Goal: Transaction & Acquisition: Purchase product/service

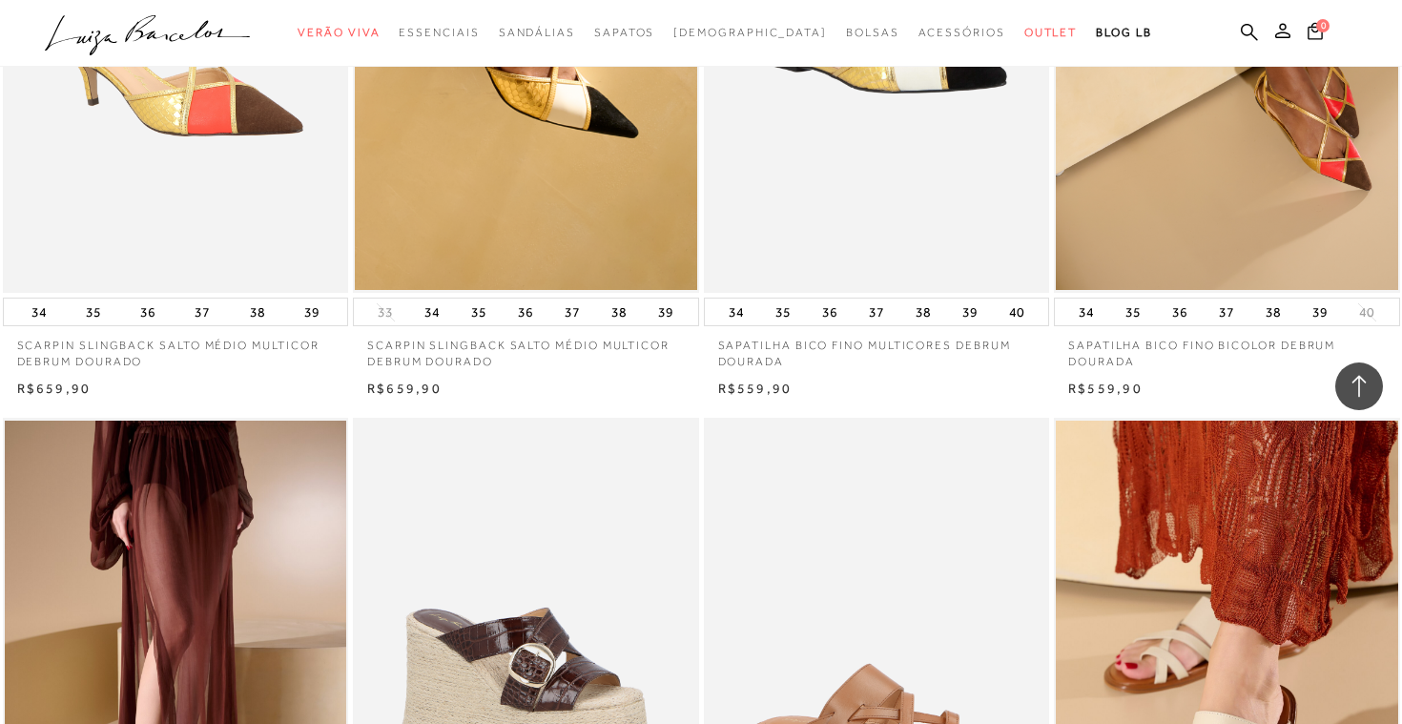
scroll to position [22698, 0]
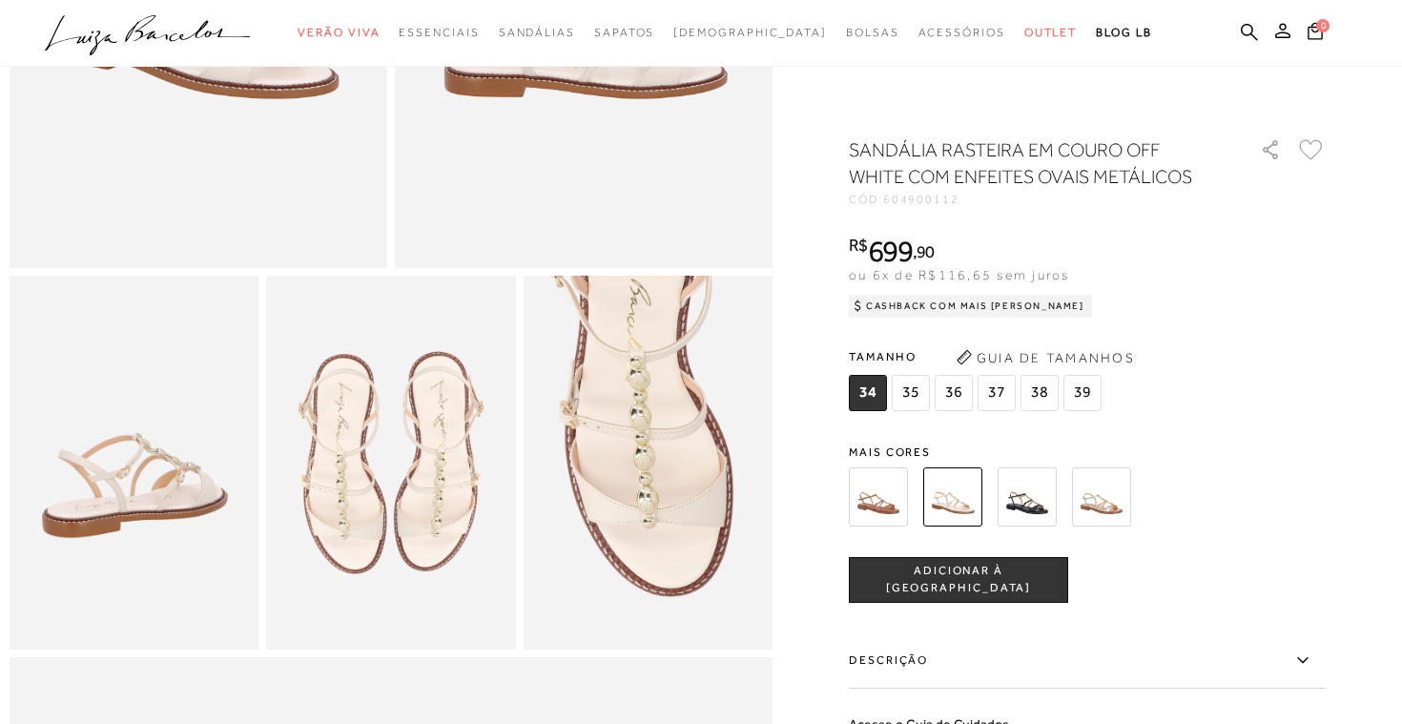
scroll to position [703, 0]
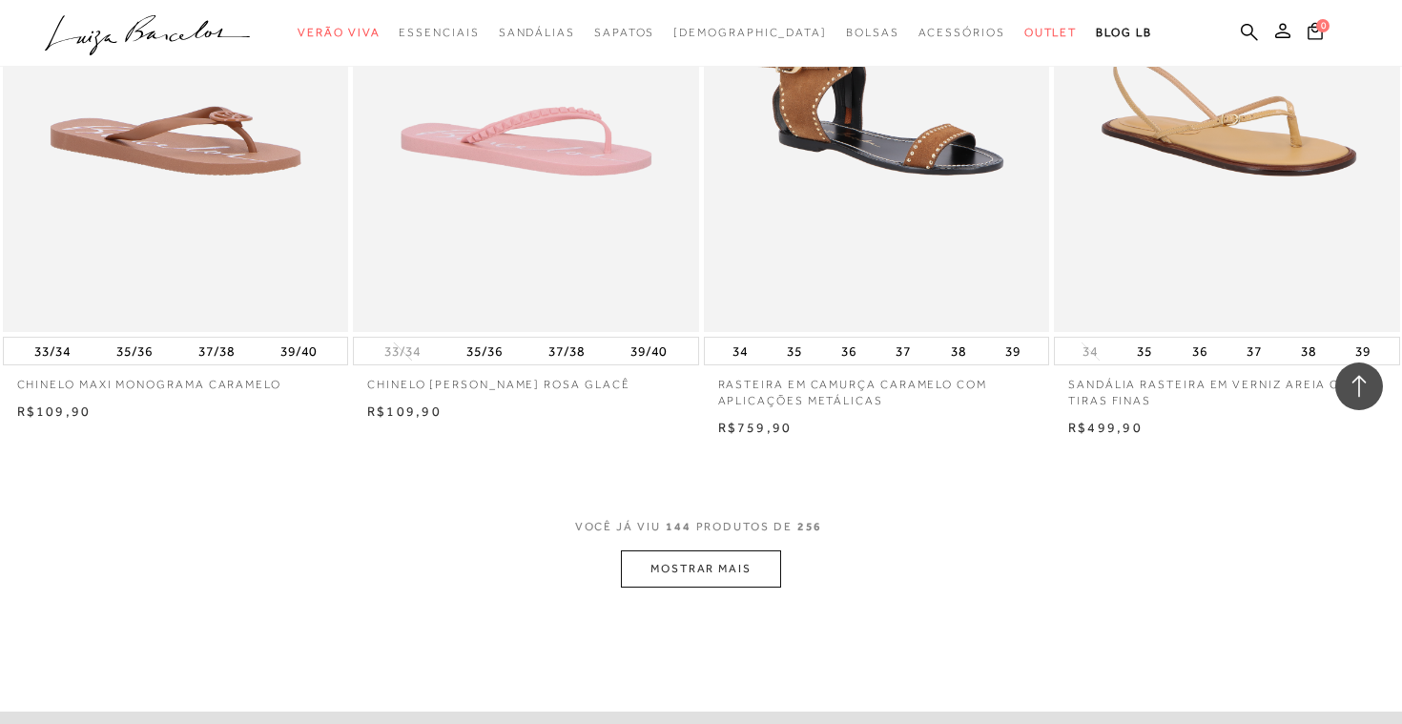
scroll to position [22571, 0]
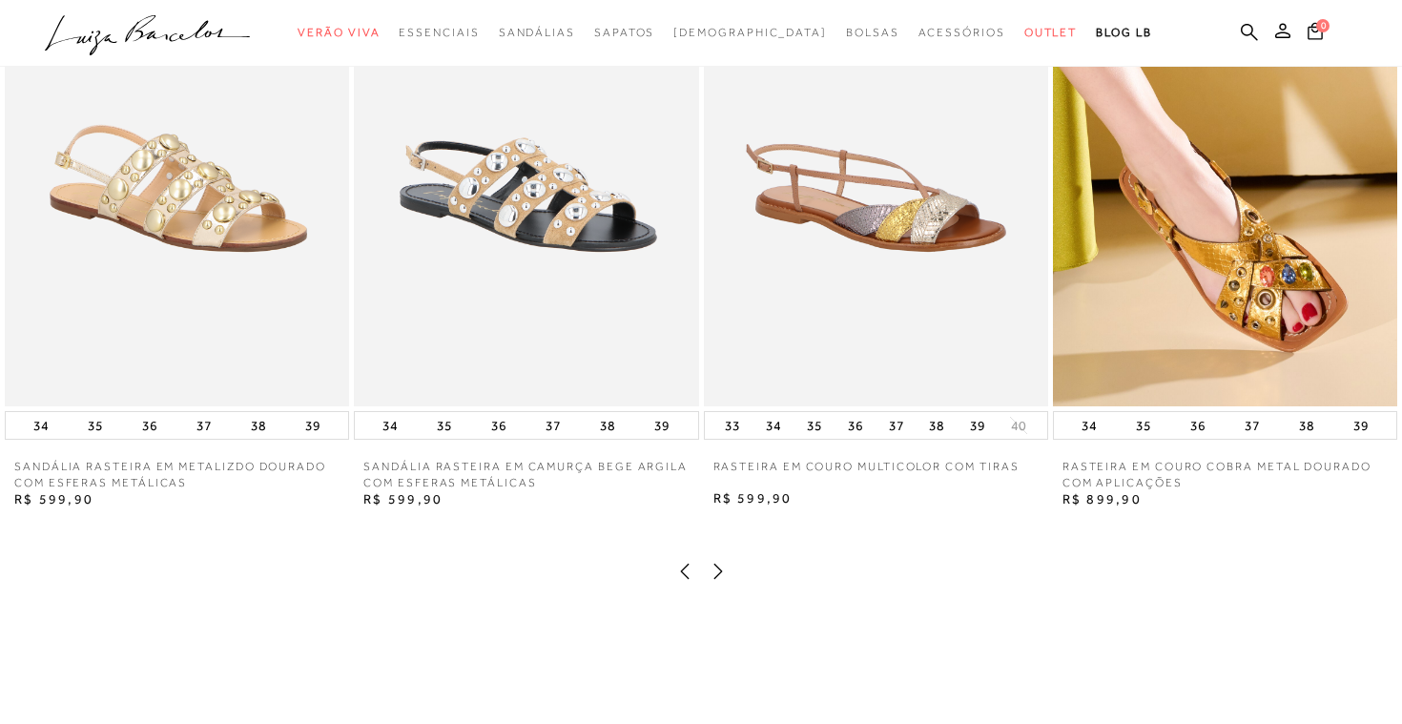
scroll to position [2457, 0]
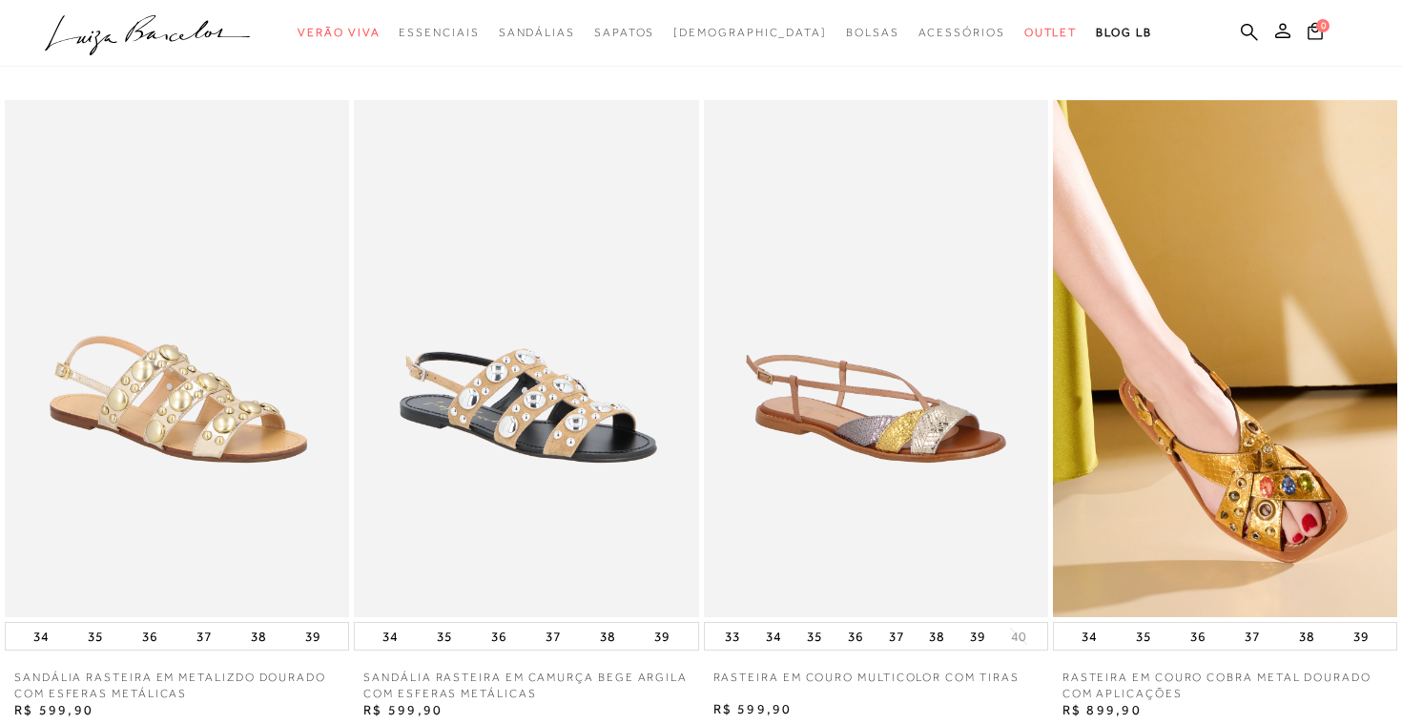
click at [766, 397] on img at bounding box center [876, 358] width 344 height 517
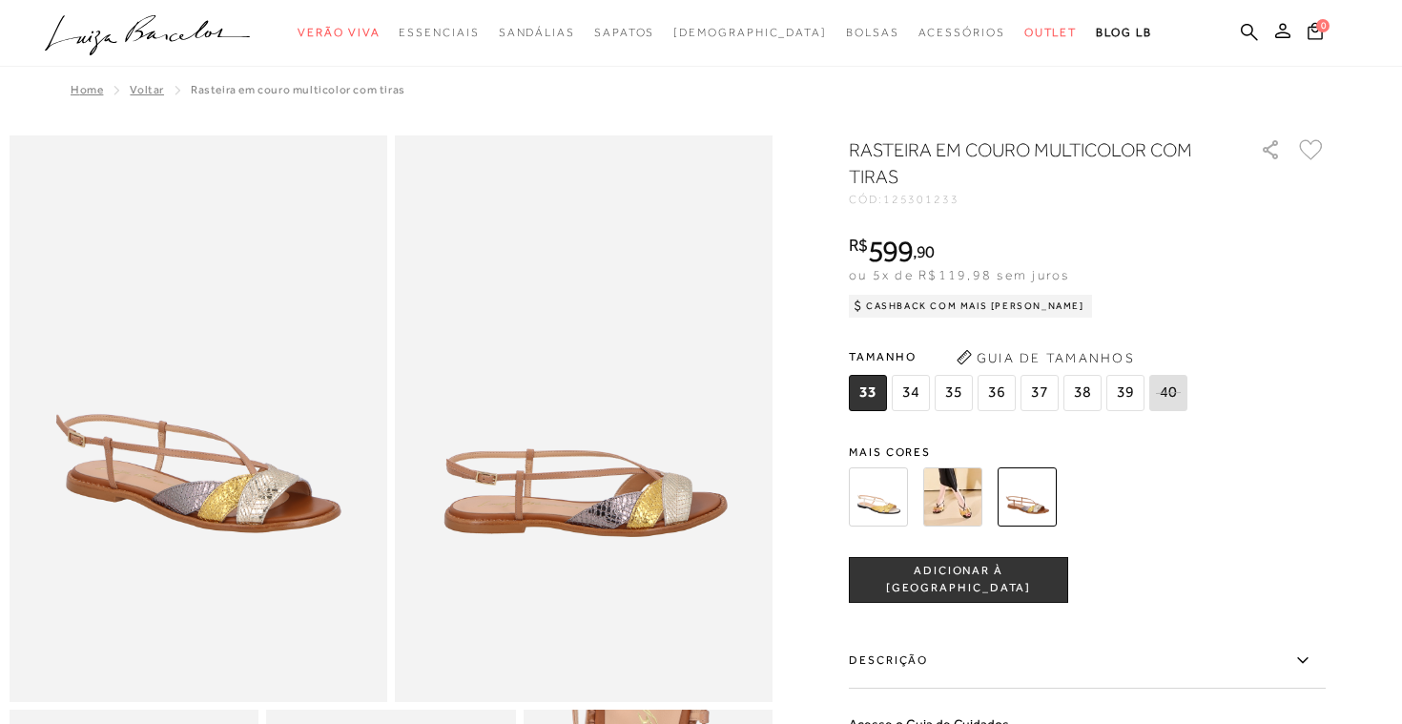
click at [879, 503] on img at bounding box center [878, 496] width 59 height 59
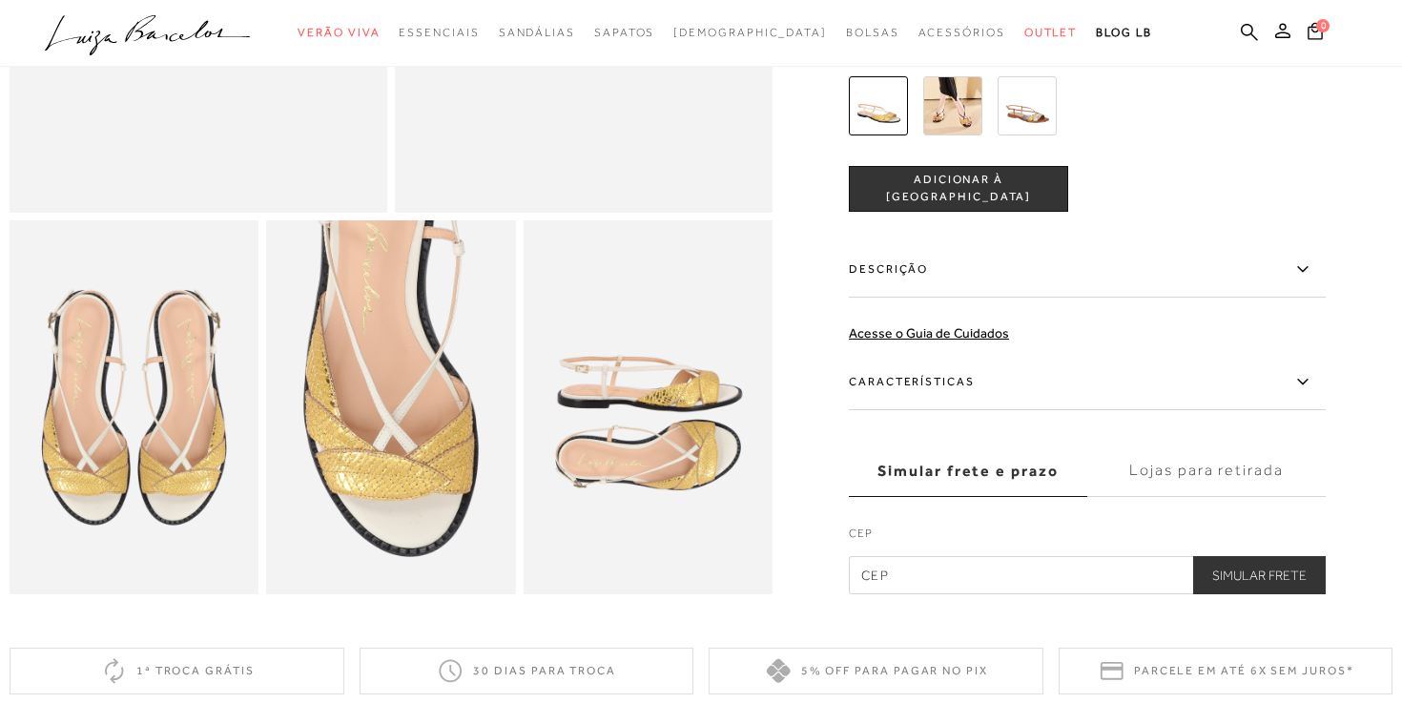
scroll to position [628, 0]
